Goal: Information Seeking & Learning: Learn about a topic

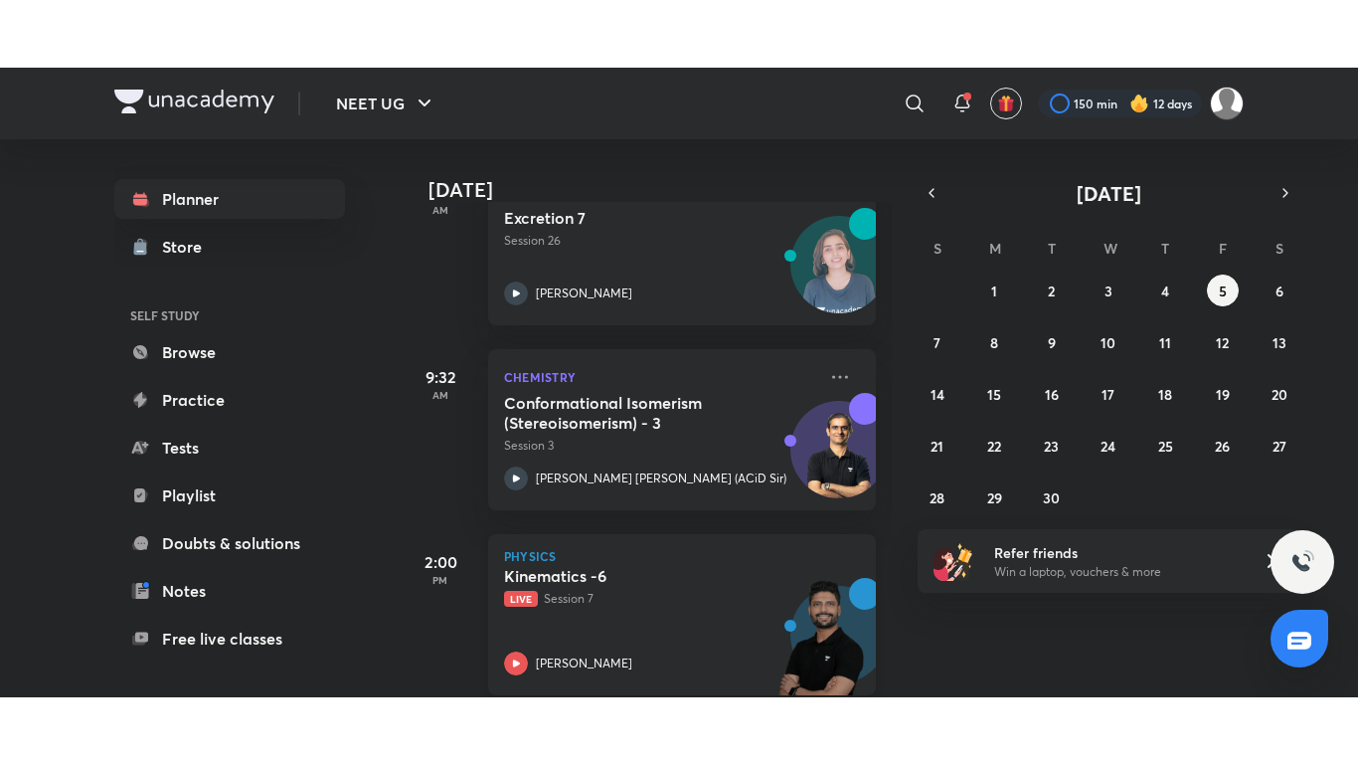
scroll to position [183, 0]
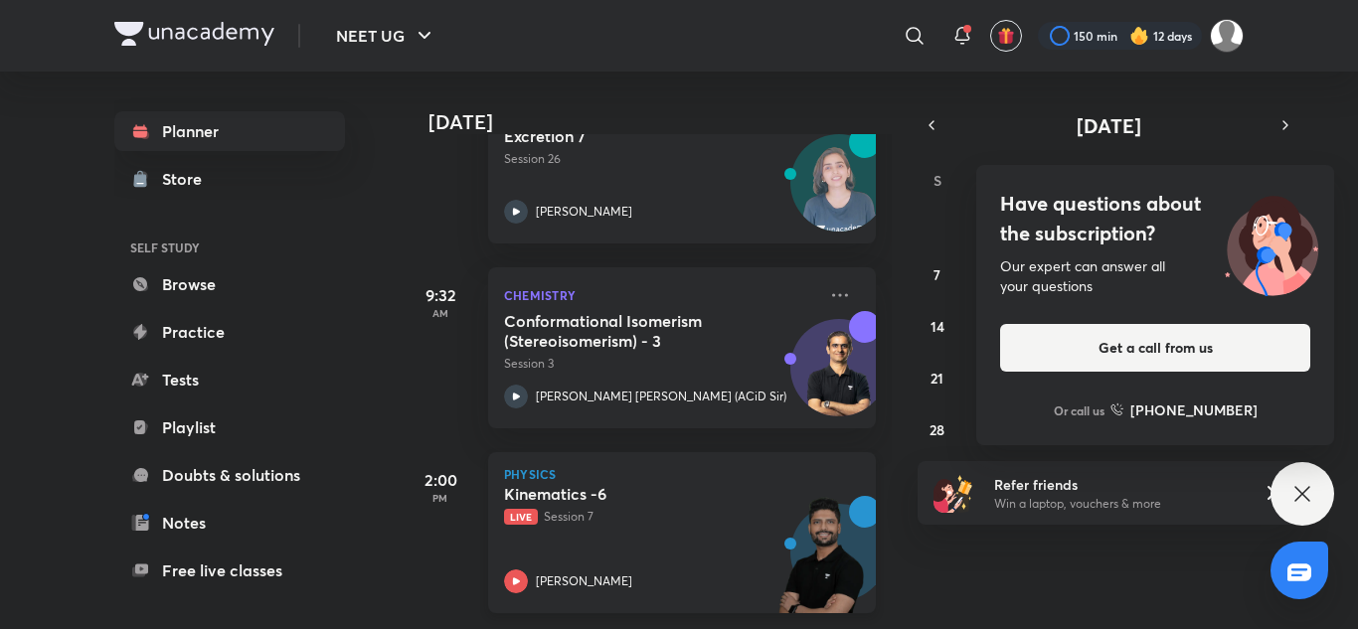
click at [680, 526] on div "Kinematics -6 Live Session 7 [PERSON_NAME]" at bounding box center [660, 538] width 312 height 109
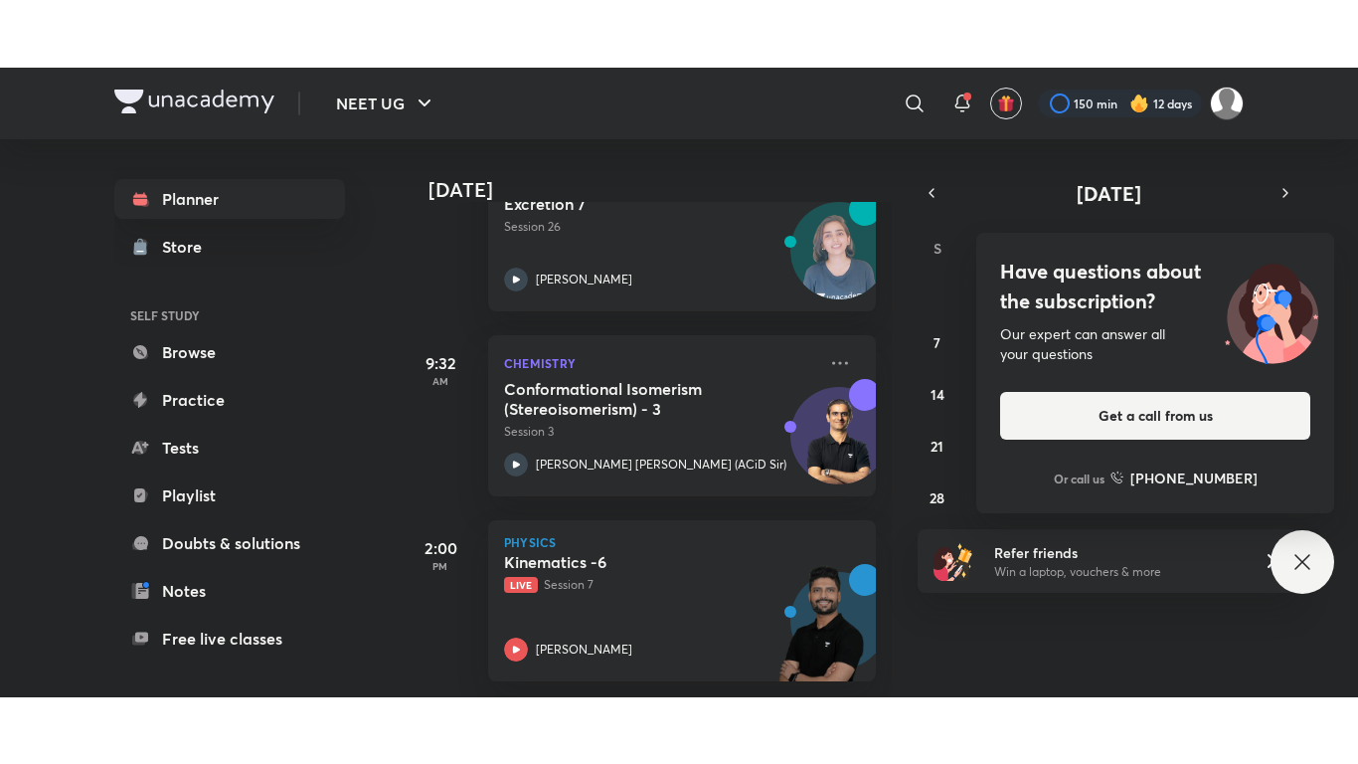
scroll to position [49, 0]
